Goal: Task Accomplishment & Management: Complete application form

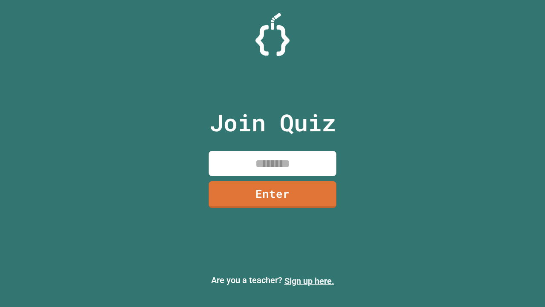
click at [309, 281] on link "Sign up here." at bounding box center [310, 281] width 50 height 10
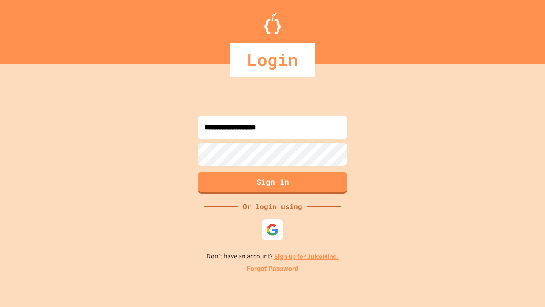
type input "**********"
